Goal: Find specific page/section: Locate a particular part of the current website

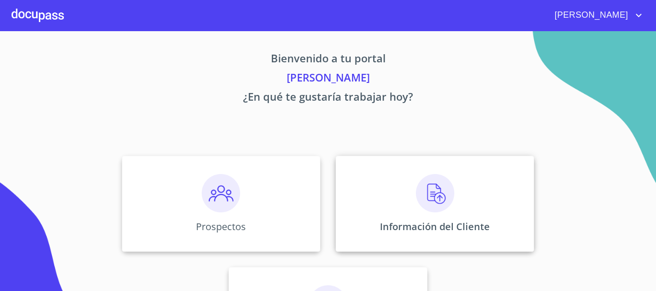
click at [447, 197] on img at bounding box center [435, 193] width 38 height 38
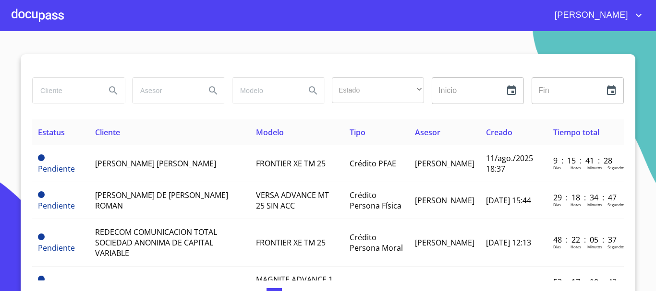
click at [68, 100] on input "search" at bounding box center [65, 91] width 65 height 26
type input "[PERSON_NAME]"
click at [113, 91] on icon "Search" at bounding box center [113, 91] width 12 height 12
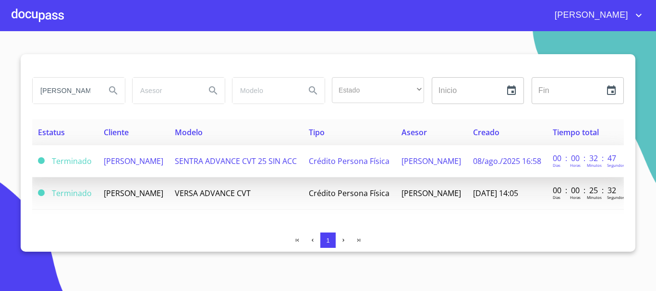
click at [138, 156] on span "[PERSON_NAME]" at bounding box center [134, 161] width 60 height 11
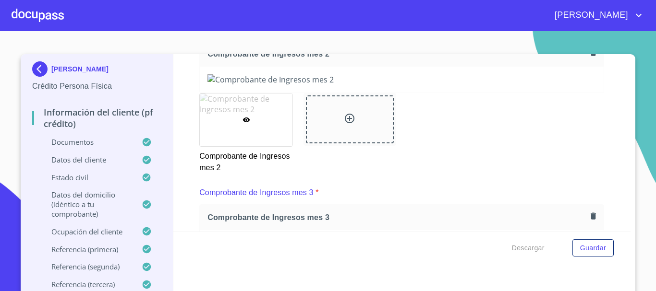
scroll to position [1392, 0]
